Goal: Complete application form: Complete application form

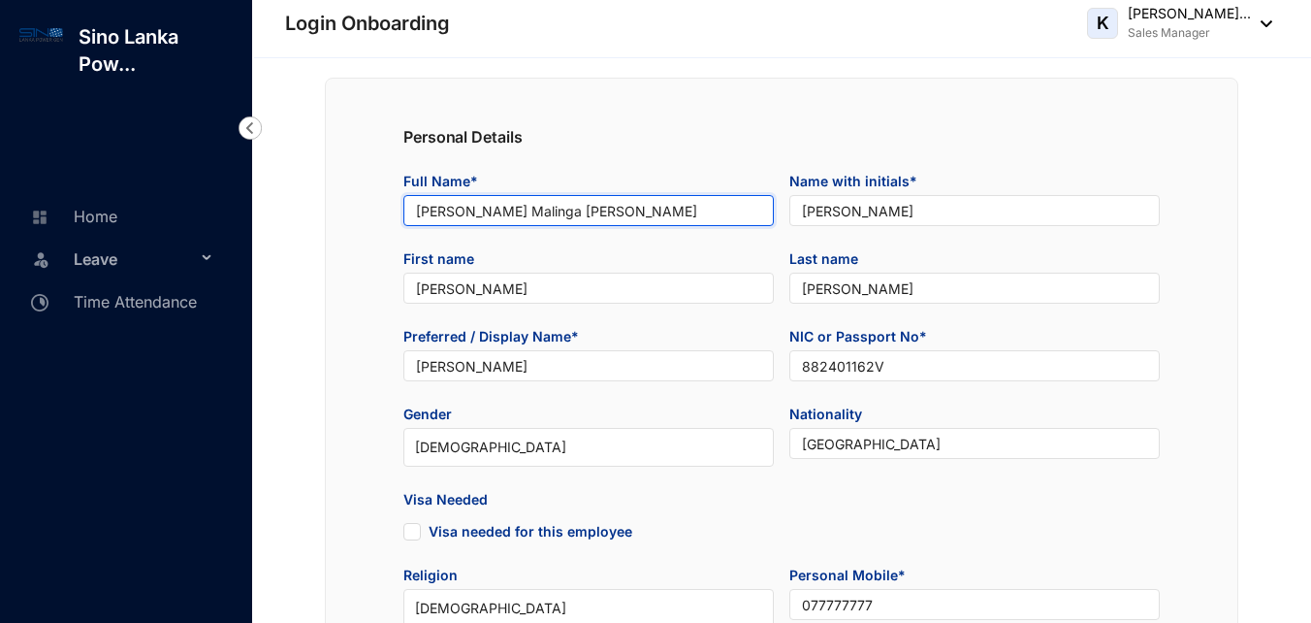
click at [509, 209] on input "[PERSON_NAME] Malinga [PERSON_NAME]" at bounding box center [588, 210] width 370 height 31
drag, startPoint x: 493, startPoint y: 212, endPoint x: 365, endPoint y: 212, distance: 128.0
drag, startPoint x: 518, startPoint y: 208, endPoint x: 464, endPoint y: 205, distance: 54.4
click at [464, 205] on input "[PERSON_NAME]" at bounding box center [588, 210] width 370 height 31
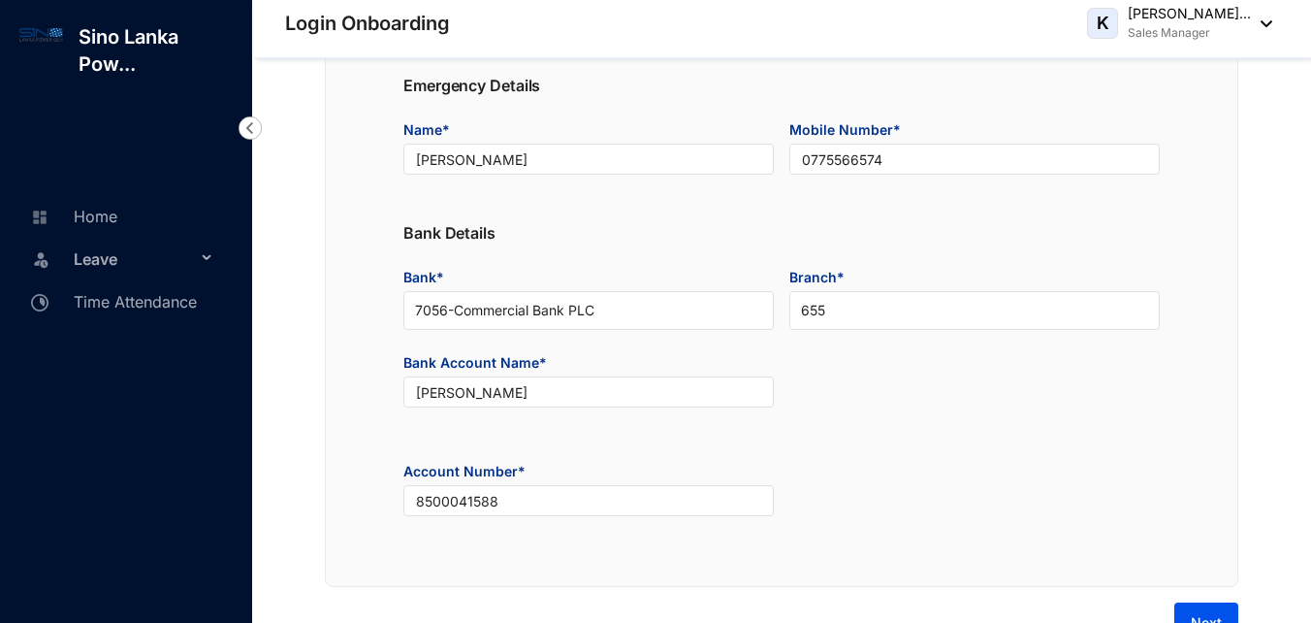
scroll to position [1122, 0]
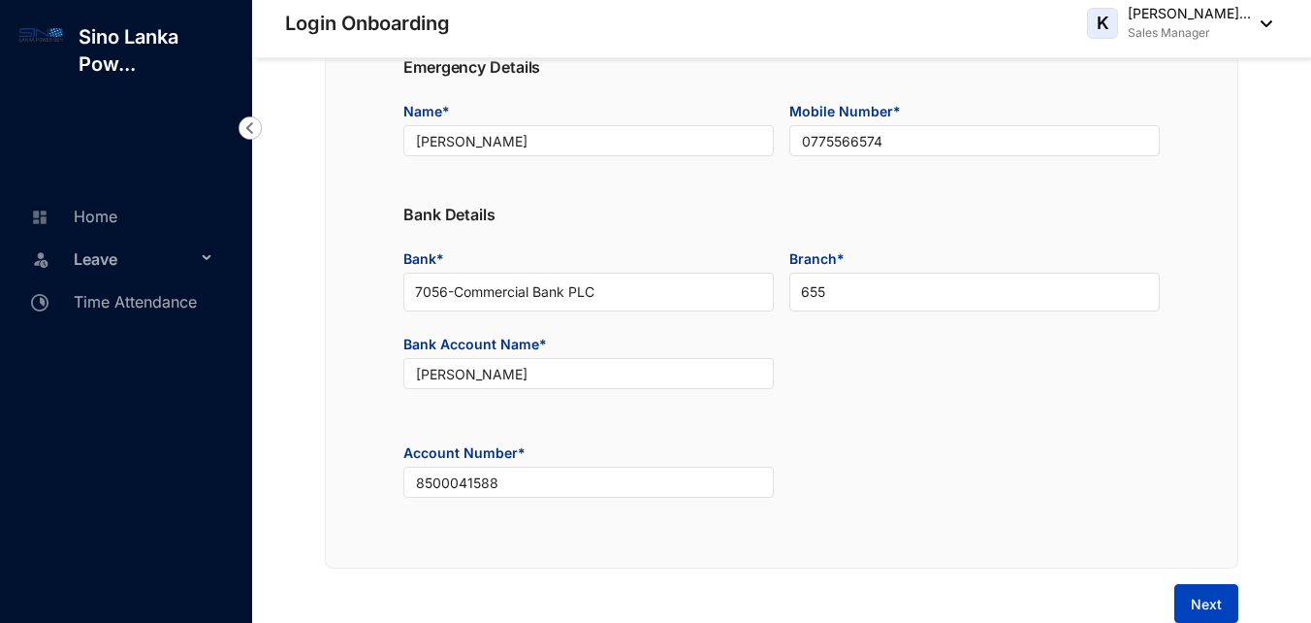
type input "[PERSON_NAME]"
click at [1225, 606] on button "Next" at bounding box center [1207, 603] width 64 height 39
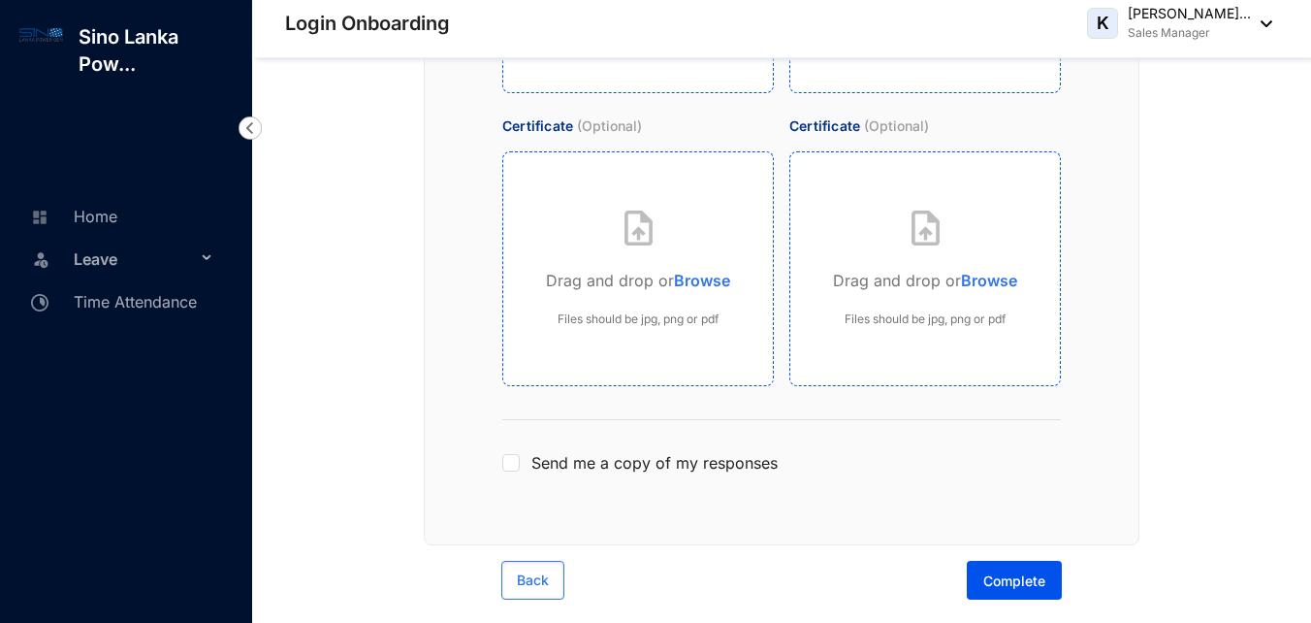
scroll to position [922, 0]
click at [1046, 566] on button "Complete" at bounding box center [1014, 580] width 95 height 39
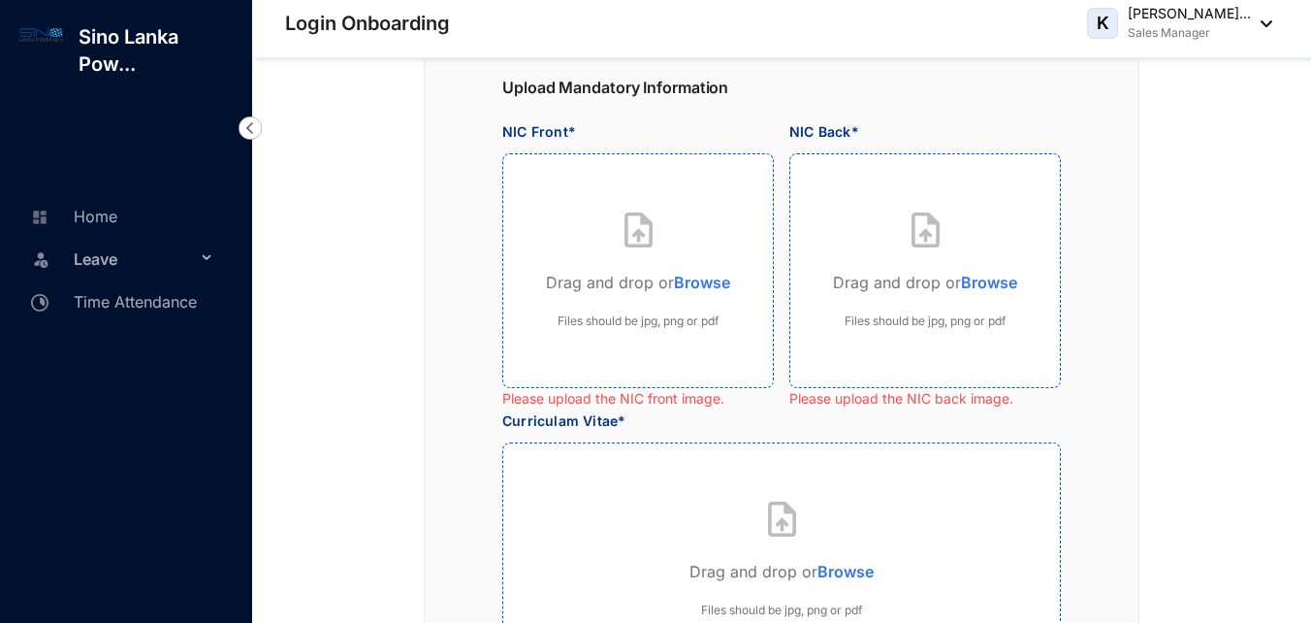
scroll to position [0, 0]
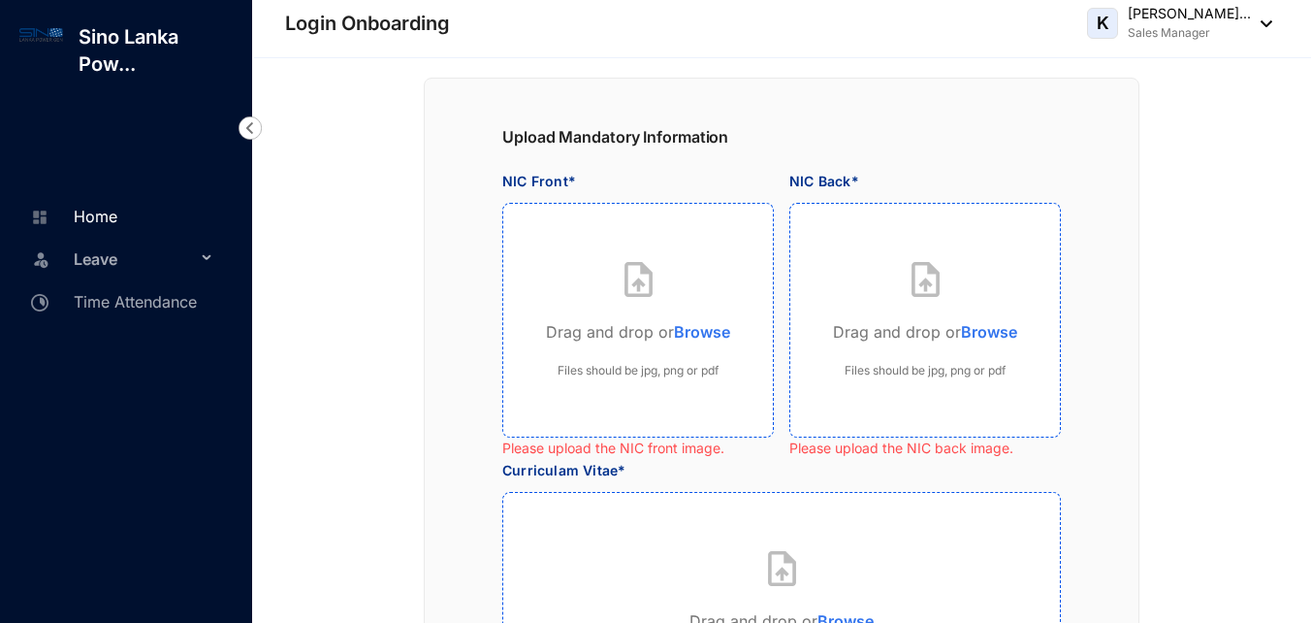
click at [109, 222] on link "Home" at bounding box center [71, 216] width 92 height 19
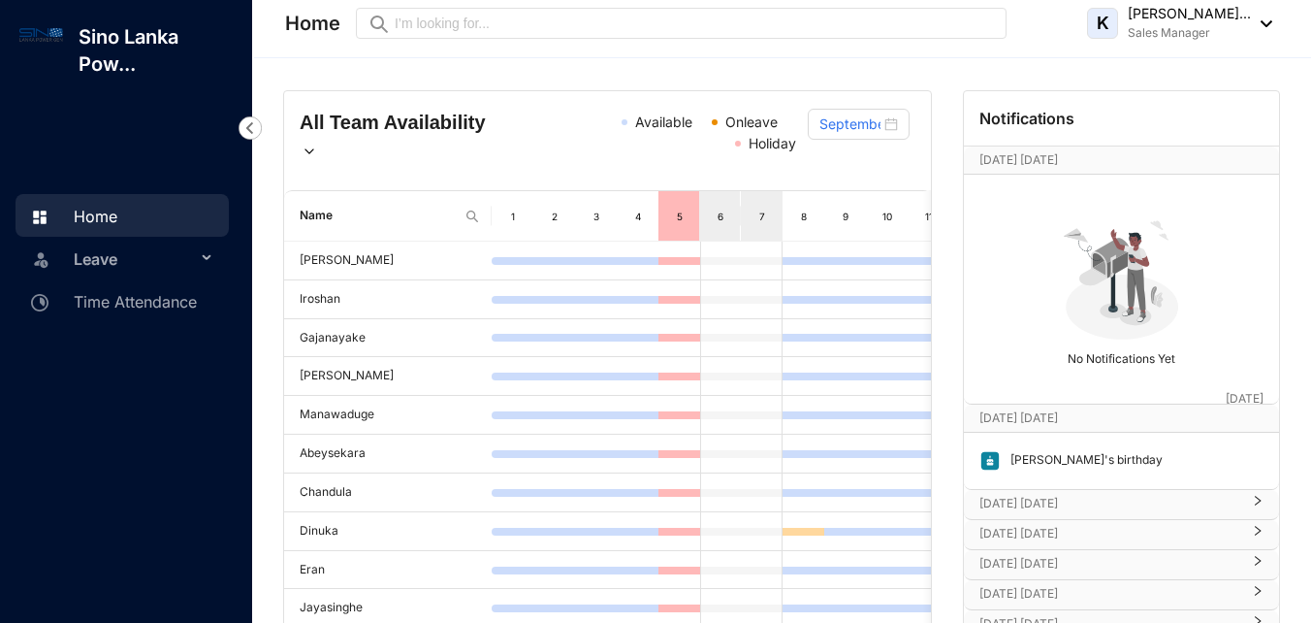
click at [246, 128] on img at bounding box center [250, 127] width 23 height 23
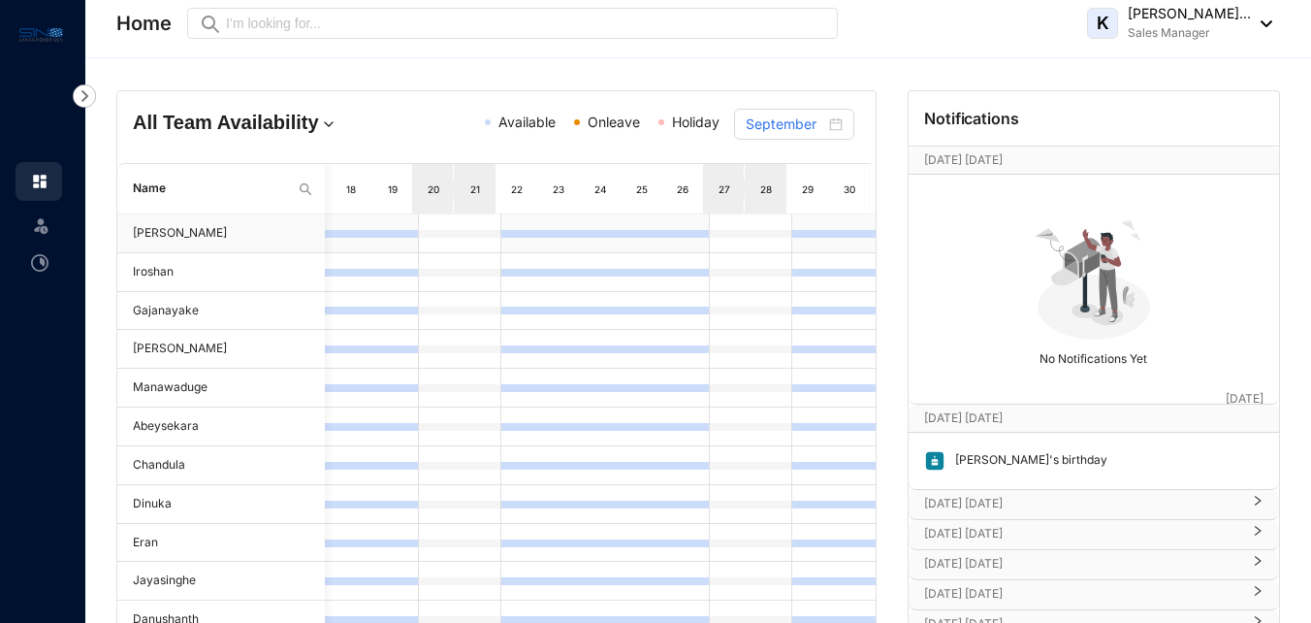
click at [600, 230] on div at bounding box center [606, 234] width 42 height 8
